Goal: Transaction & Acquisition: Purchase product/service

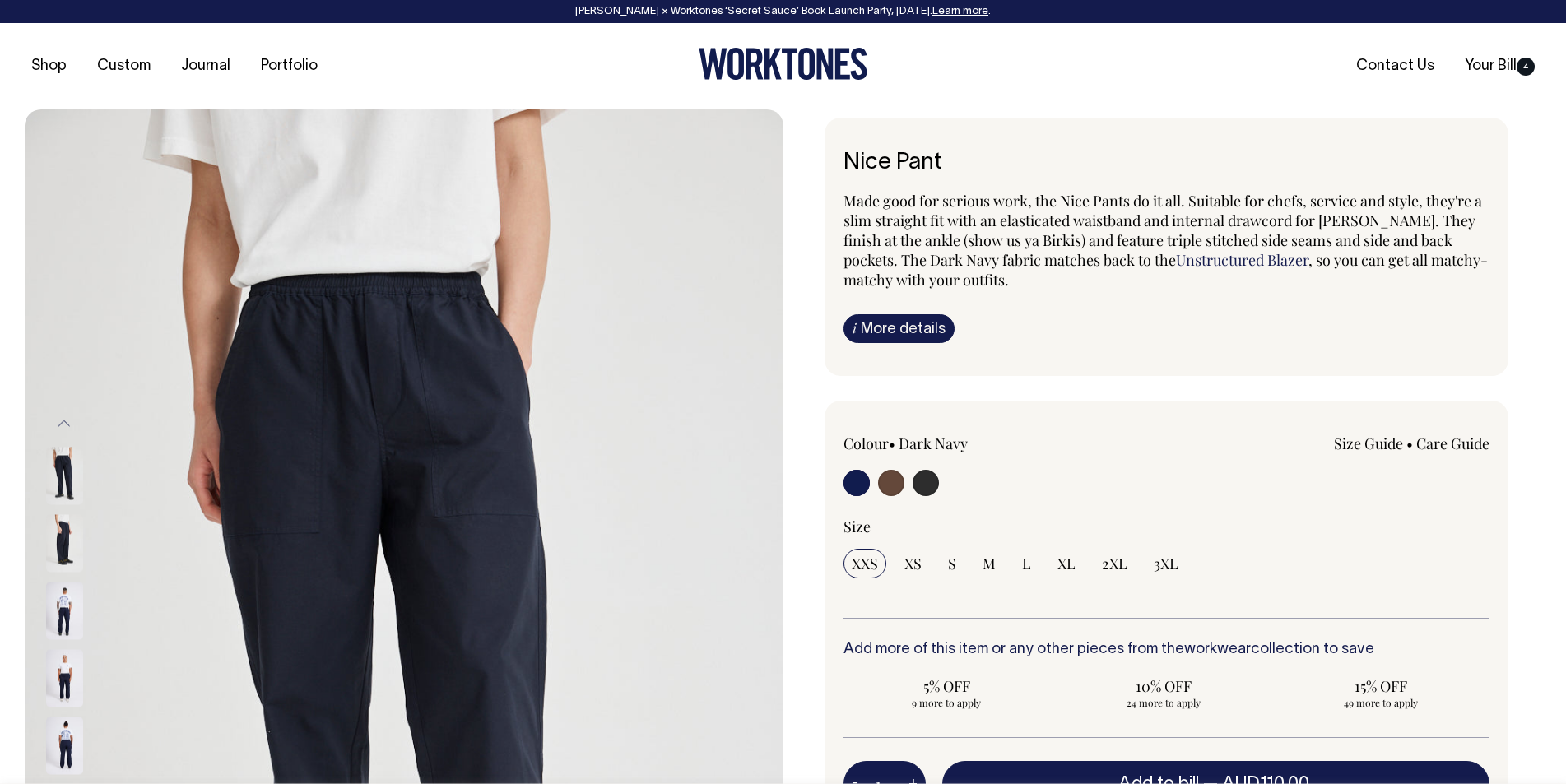
select select "3XL"
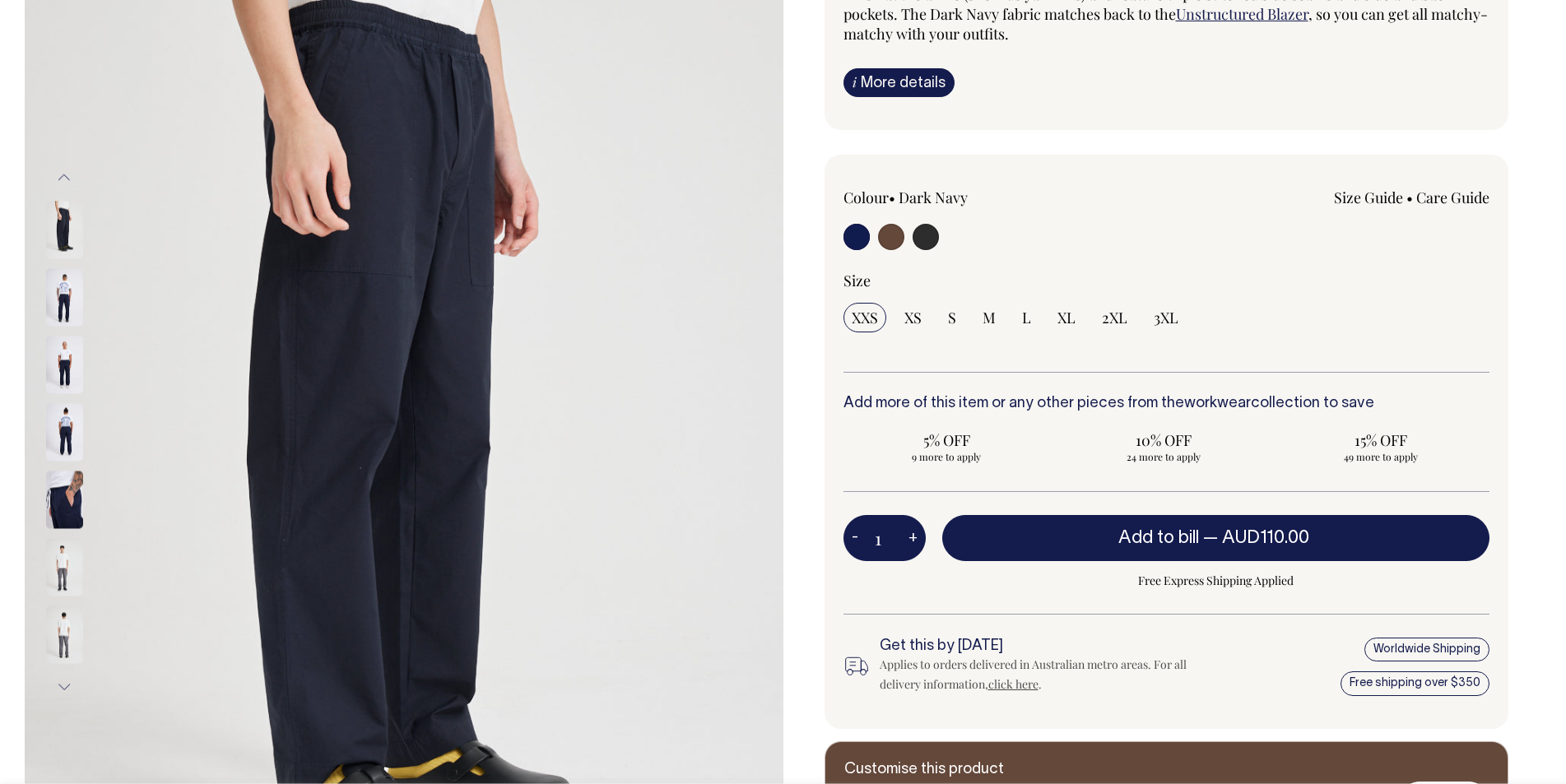
scroll to position [247, 0]
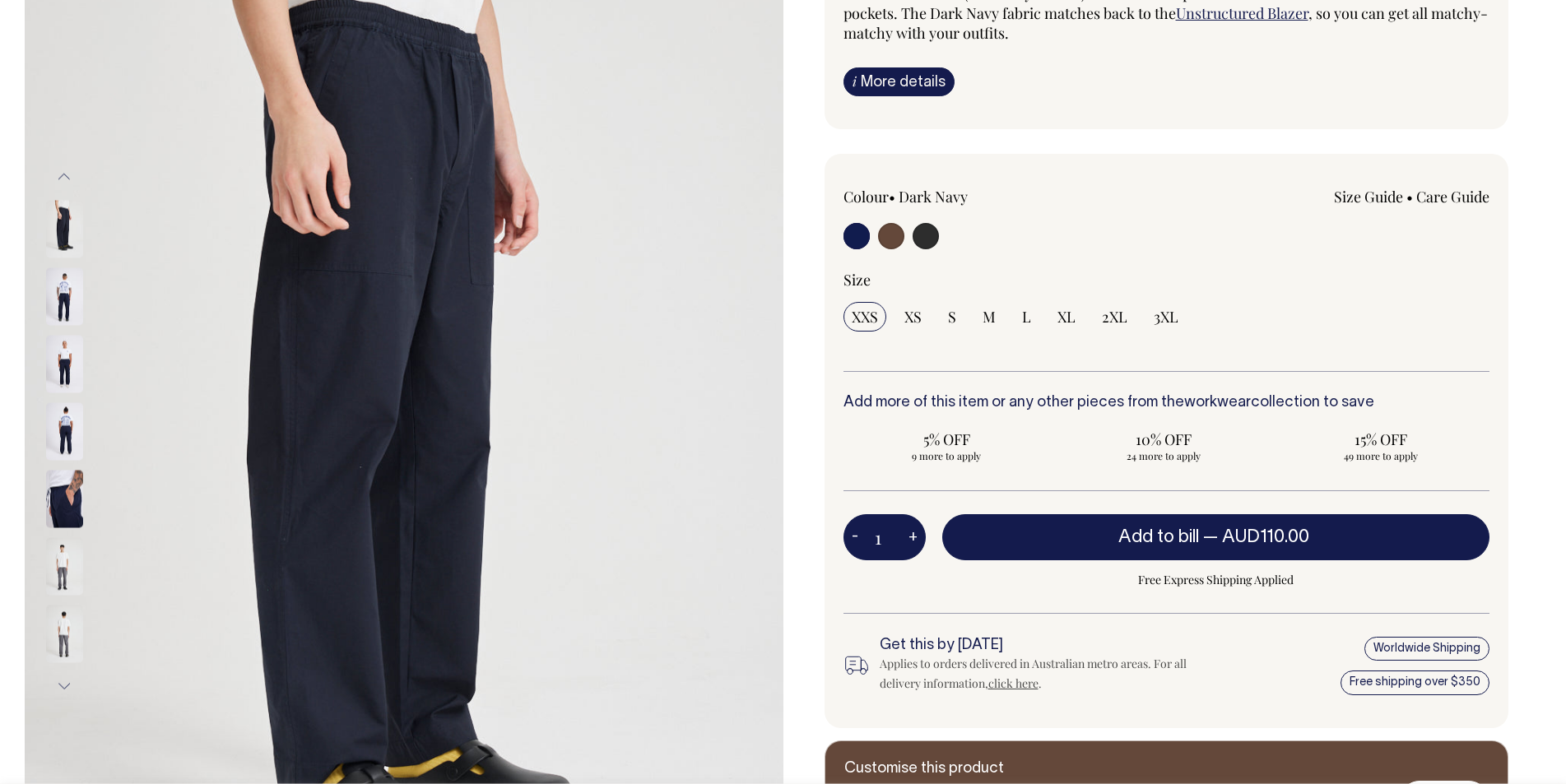
click at [899, 234] on input "radio" at bounding box center [891, 236] width 27 height 27
radio input "true"
radio input "false"
radio input "true"
select select "Chocolate"
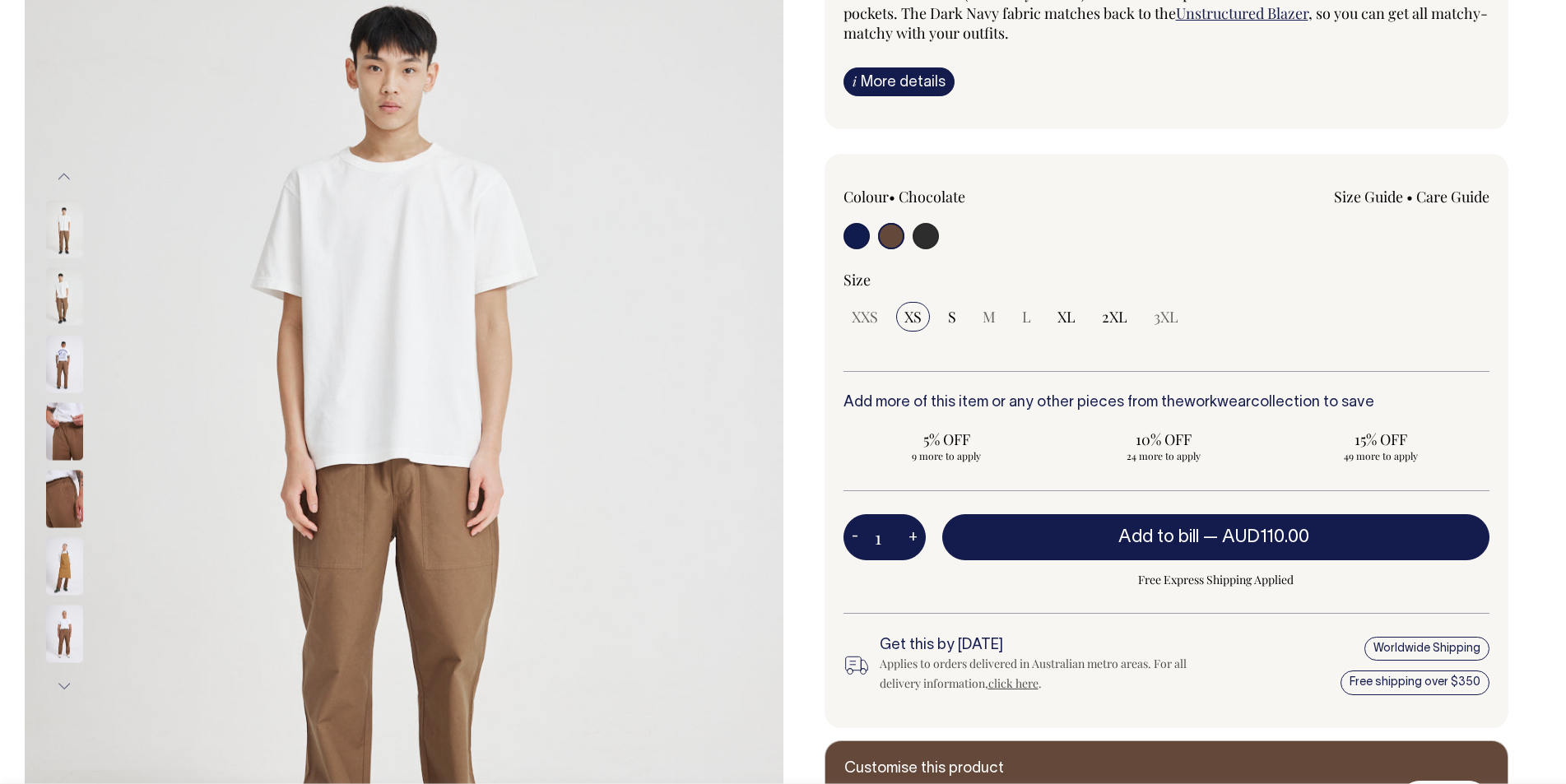
click at [933, 239] on input "radio" at bounding box center [925, 236] width 27 height 27
radio input "true"
select select "Charcoal"
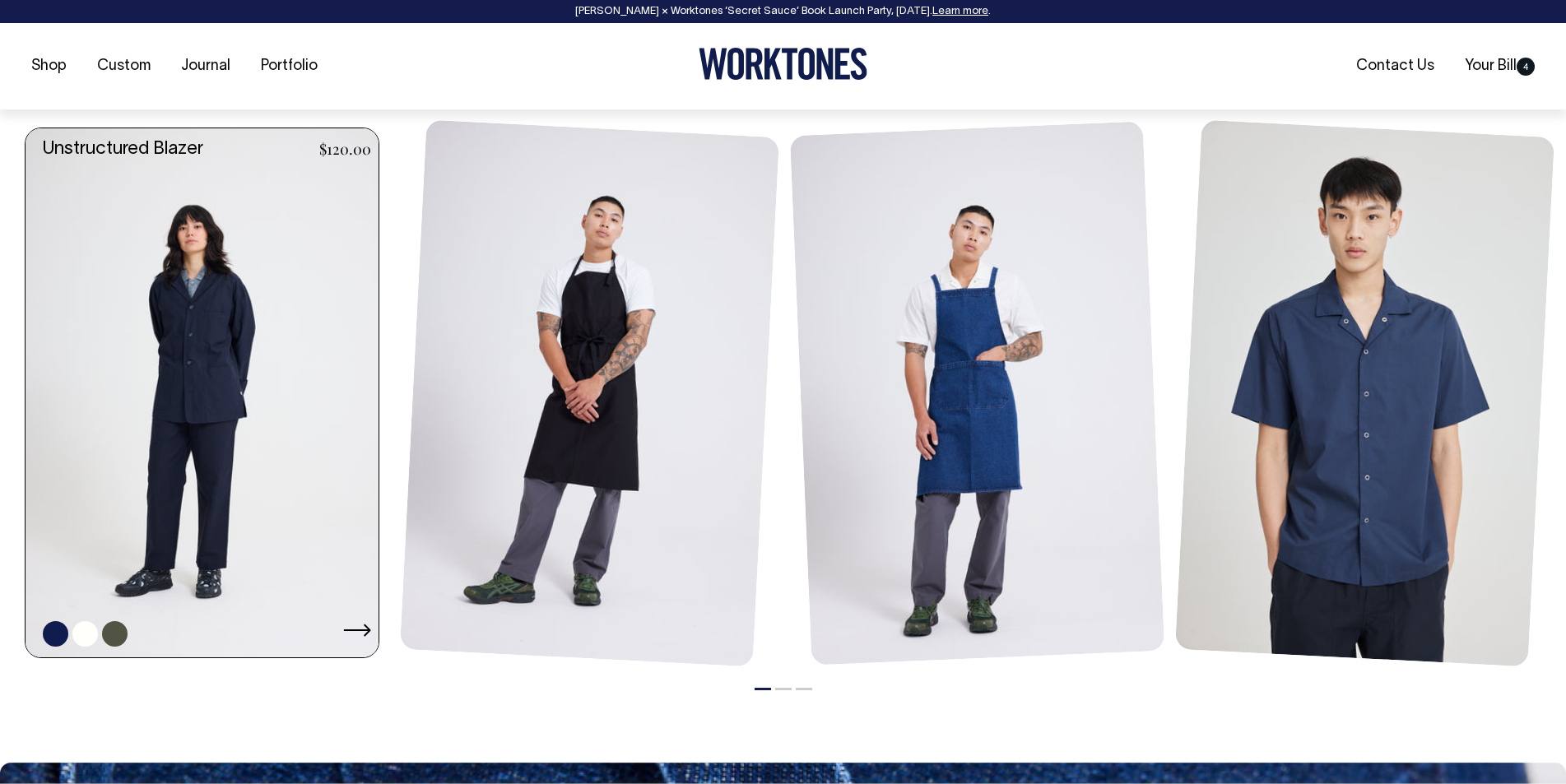
scroll to position [1974, 0]
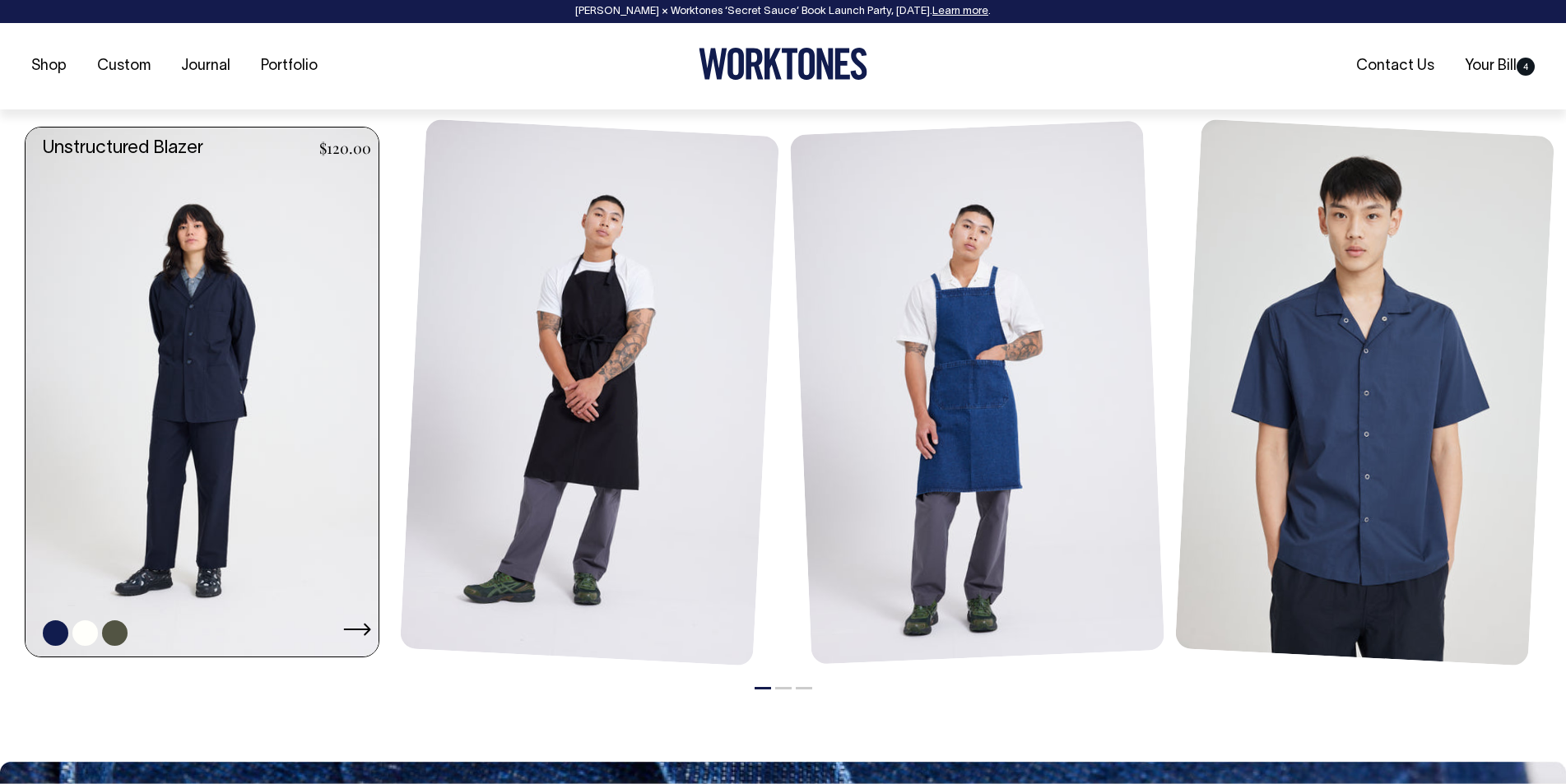
click at [273, 469] on link at bounding box center [207, 392] width 363 height 530
click at [218, 384] on link at bounding box center [207, 392] width 363 height 530
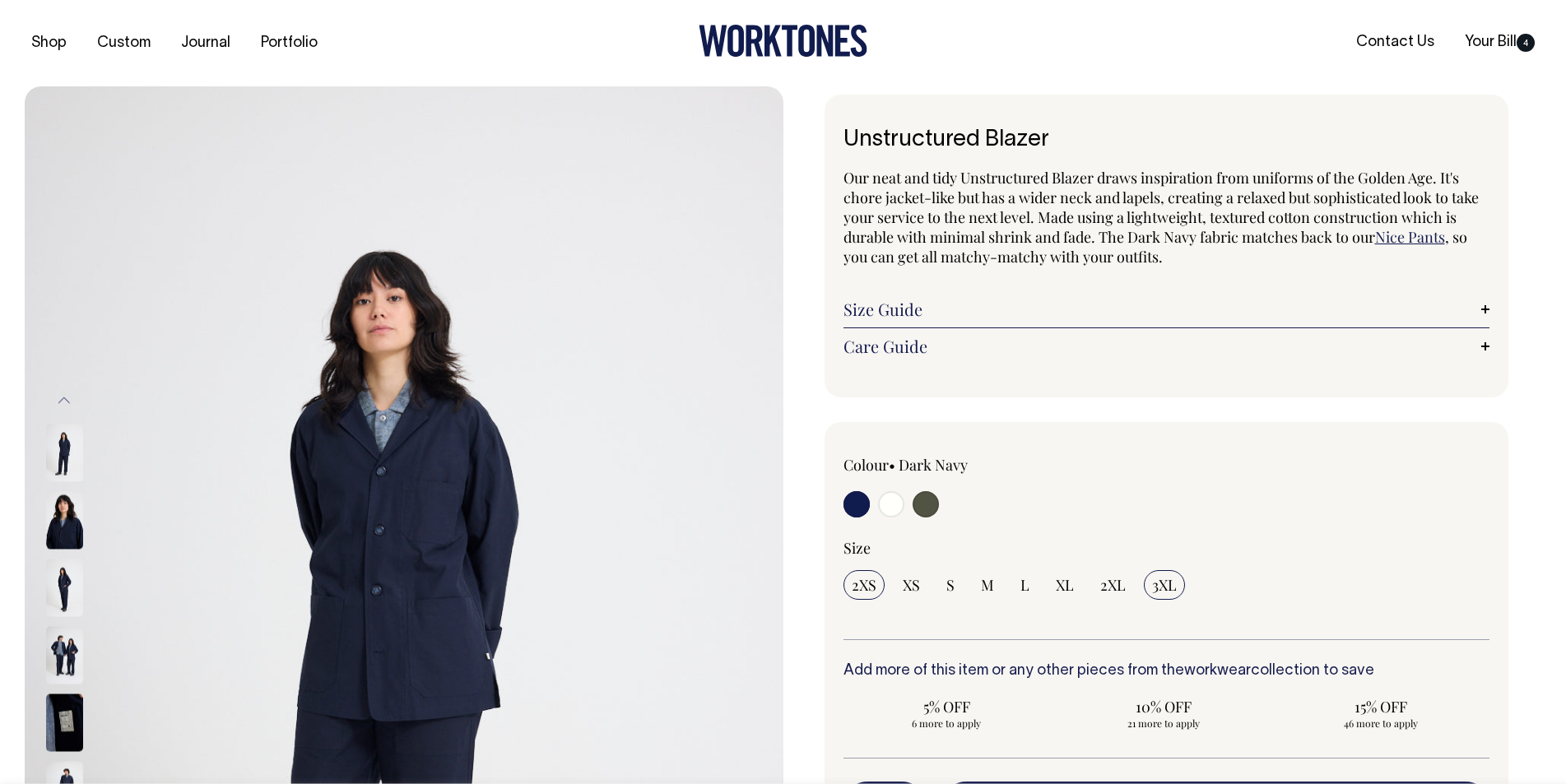
click at [1161, 575] on span "3XL" at bounding box center [1164, 584] width 25 height 19
click at [1161, 574] on input "3XL" at bounding box center [1164, 585] width 41 height 29
radio input "true"
select select "3XL"
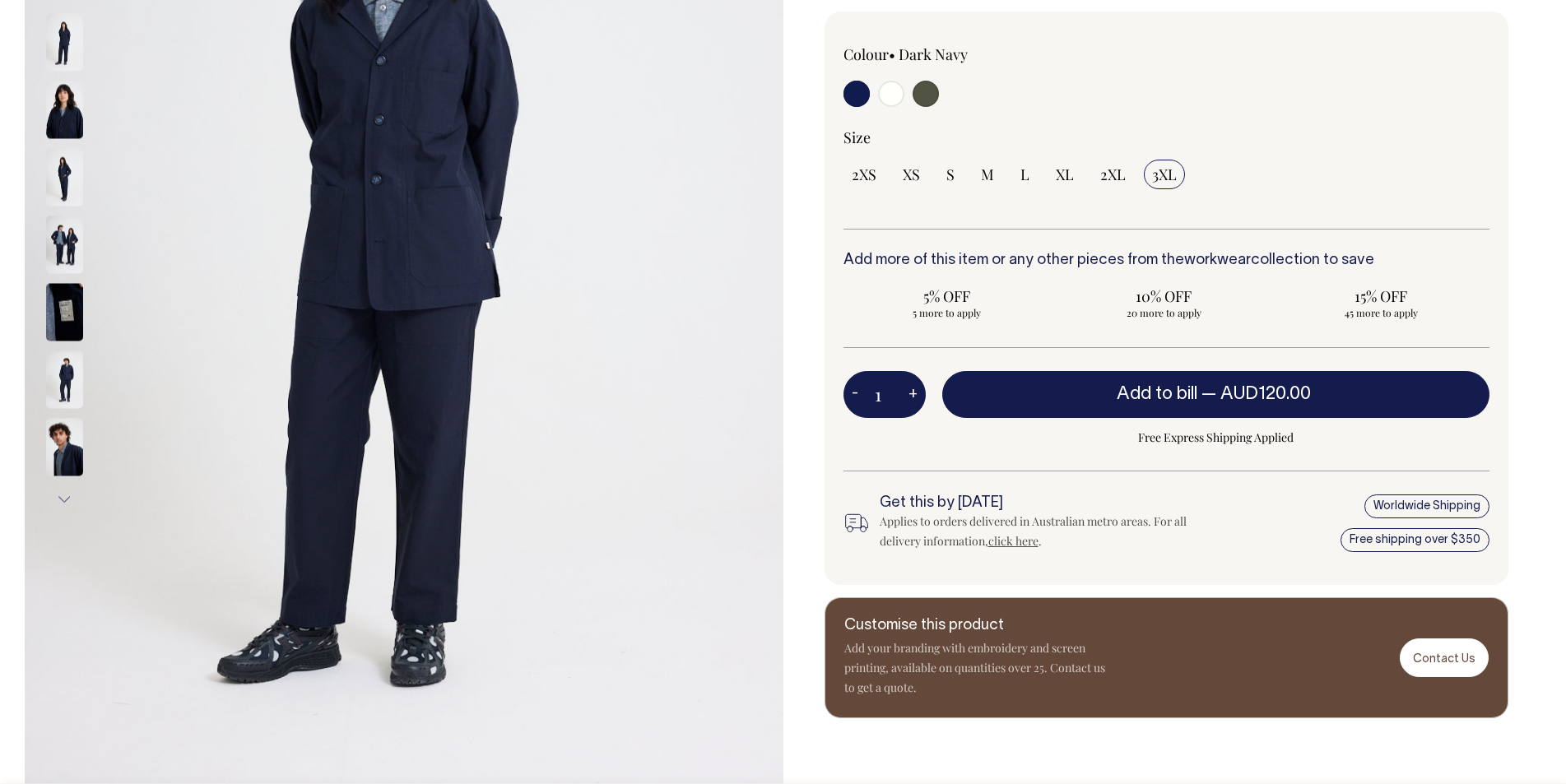
scroll to position [411, 0]
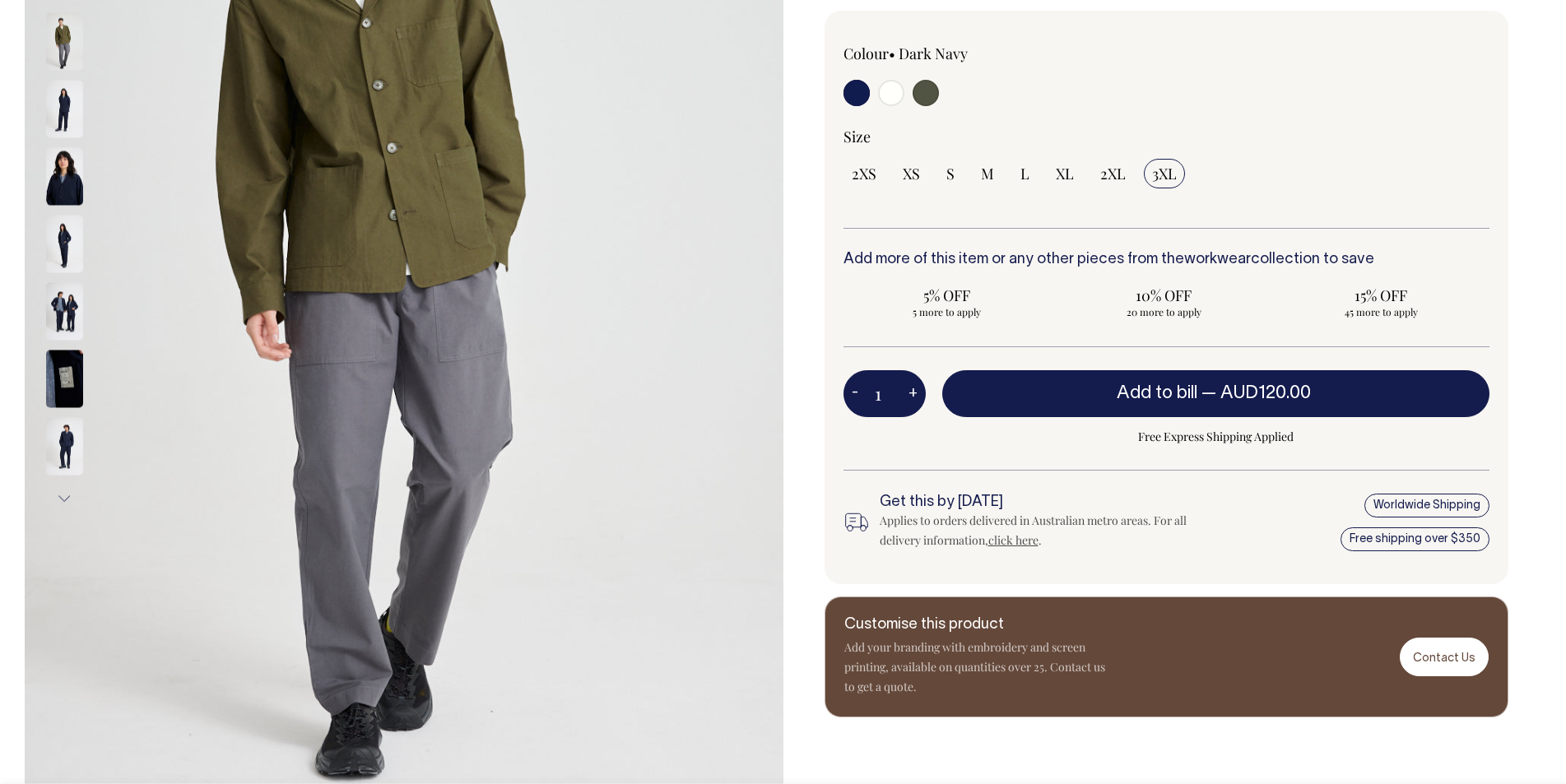
click at [55, 374] on img at bounding box center [65, 378] width 37 height 57
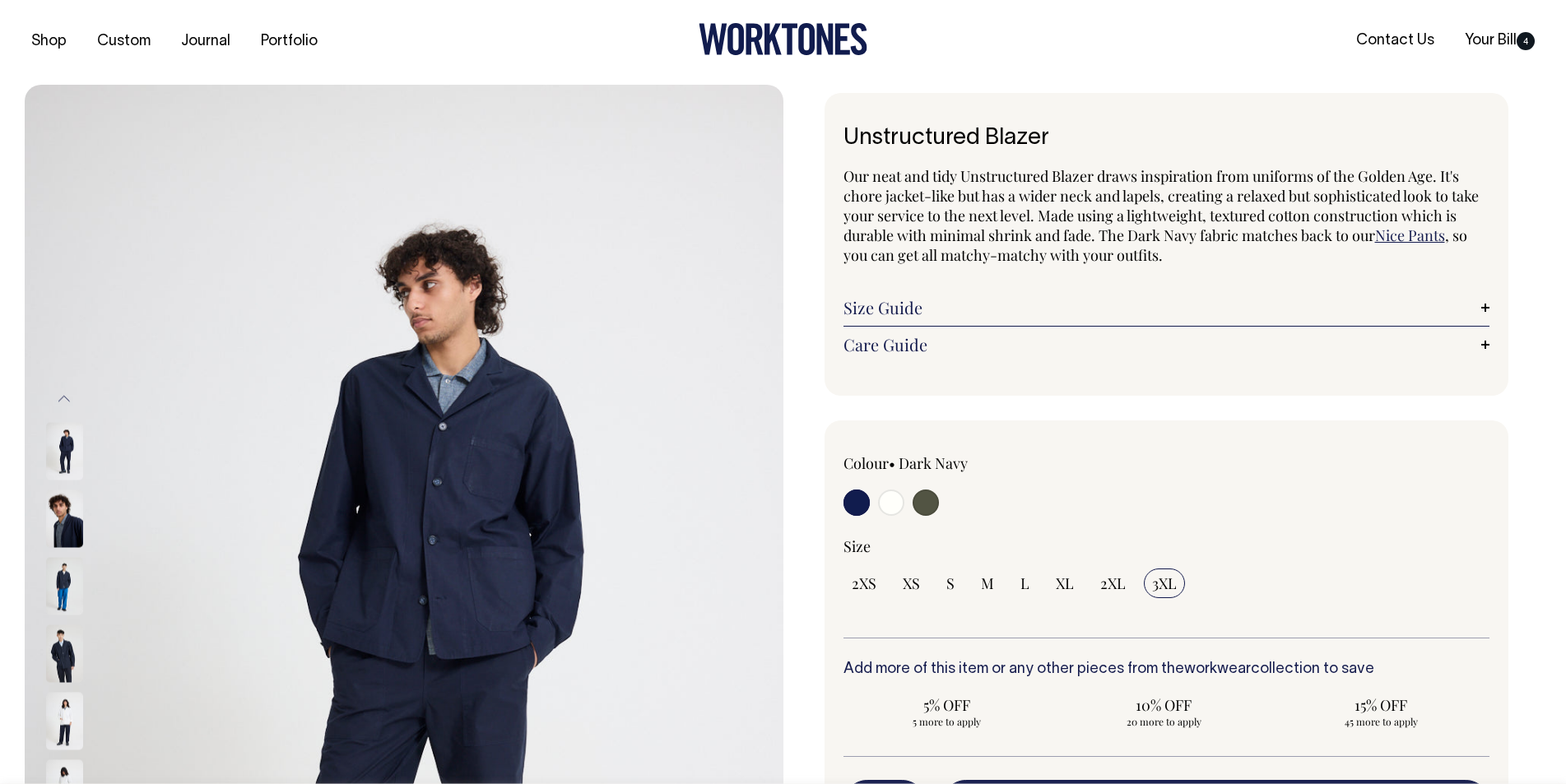
scroll to position [0, 0]
